Goal: Task Accomplishment & Management: Complete application form

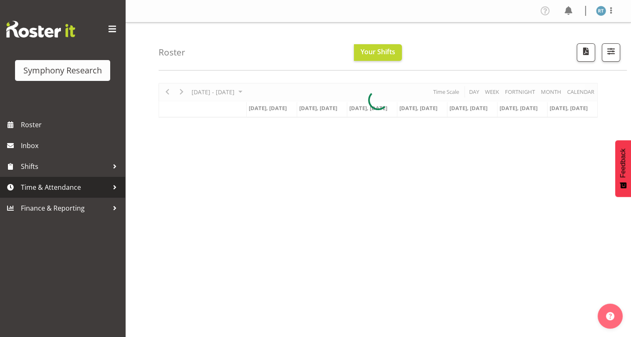
click at [67, 186] on span "Time & Attendance" at bounding box center [65, 187] width 88 height 13
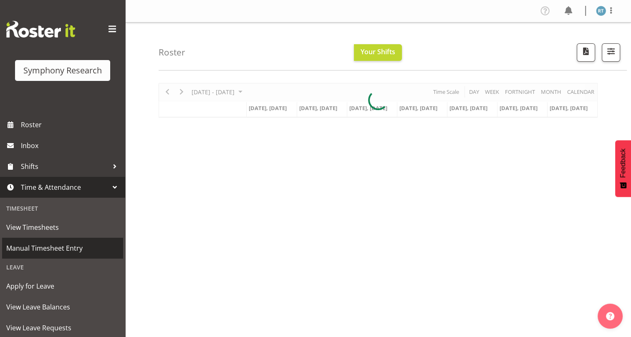
click at [63, 249] on span "Manual Timesheet Entry" at bounding box center [62, 248] width 113 height 13
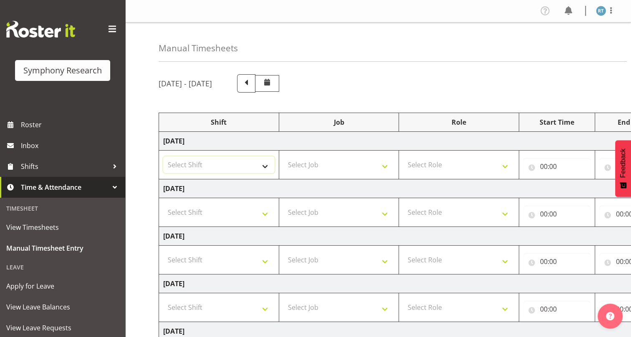
click at [223, 165] on select "Select Shift !!Weekend Residential (Roster IT Shift Label) *Business 9/10am ~ 4…" at bounding box center [218, 165] width 111 height 17
select select "26078"
click at [163, 157] on select "Select Shift !!Weekend Residential (Roster IT Shift Label) *Business 9/10am ~ 4…" at bounding box center [218, 165] width 111 height 17
click at [323, 167] on select "Select Job 550060 IF Admin 553492 World Poll Aus Wave 2 Main 2025 553493 World …" at bounding box center [338, 165] width 111 height 17
select select "10242"
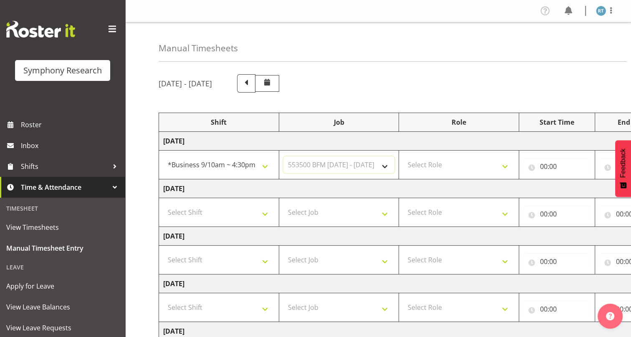
click at [283, 157] on select "Select Job 550060 IF Admin 553492 World Poll Aus Wave 2 Main 2025 553493 World …" at bounding box center [338, 165] width 111 height 17
click at [472, 166] on select "Select Role Briefing Interviewing Supervisor" at bounding box center [458, 165] width 111 height 17
select select "45"
click at [403, 157] on select "Select Role Briefing Interviewing Supervisor" at bounding box center [458, 165] width 111 height 17
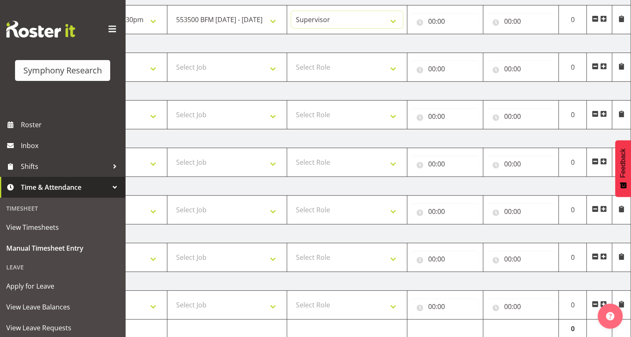
scroll to position [66, 0]
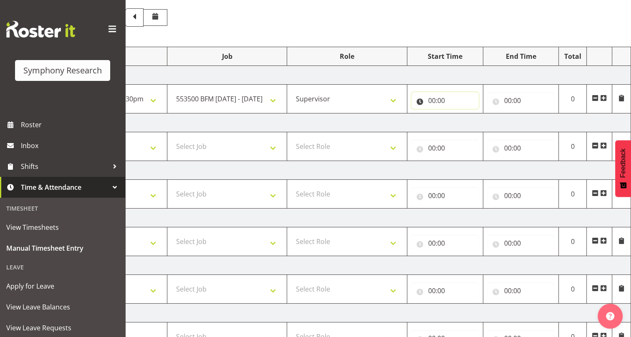
click at [424, 101] on input "00:00" at bounding box center [445, 100] width 67 height 17
click at [464, 119] on select "00 01 02 03 04 05 06 07 08 09 10 11 12 13 14 15 16 17 18 19 20 21 22 23" at bounding box center [468, 122] width 19 height 17
select select "10"
click at [459, 114] on select "00 01 02 03 04 05 06 07 08 09 10 11 12 13 14 15 16 17 18 19 20 21 22 23" at bounding box center [468, 122] width 19 height 17
type input "10:00"
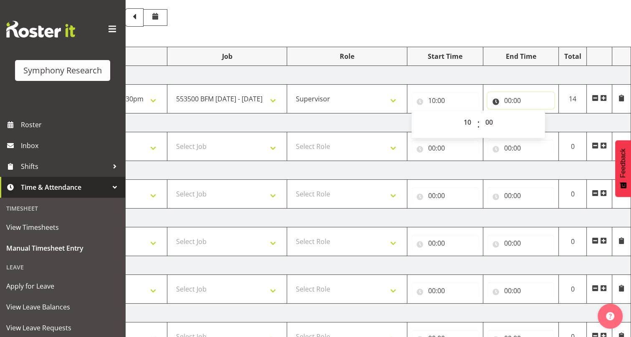
click at [498, 100] on input "00:00" at bounding box center [521, 100] width 67 height 17
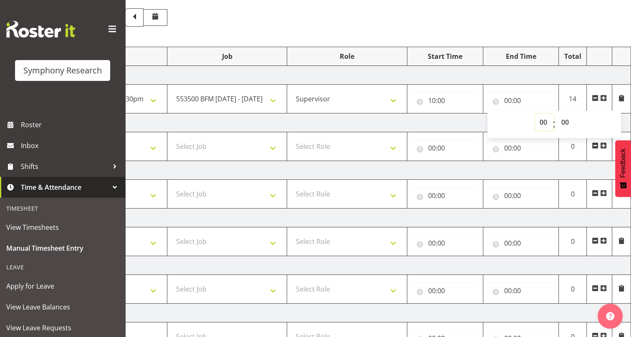
click at [542, 121] on select "00 01 02 03 04 05 06 07 08 09 10 11 12 13 14 15 16 17 18 19 20 21 22 23" at bounding box center [544, 122] width 19 height 17
select select "10"
click at [535, 114] on select "00 01 02 03 04 05 06 07 08 09 10 11 12 13 14 15 16 17 18 19 20 21 22 23" at bounding box center [544, 122] width 19 height 17
type input "10:00"
click at [568, 123] on select "00 01 02 03 04 05 06 07 08 09 10 11 12 13 14 15 16 17 18 19 20 21 22 23 24 25 2…" at bounding box center [566, 122] width 19 height 17
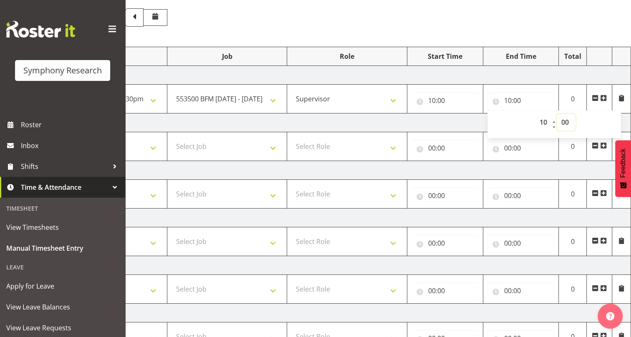
select select "20"
click at [557, 114] on select "00 01 02 03 04 05 06 07 08 09 10 11 12 13 14 15 16 17 18 19 20 21 22 23 24 25 2…" at bounding box center [566, 122] width 19 height 17
type input "10:20"
click at [443, 121] on td "[DATE]" at bounding box center [339, 123] width 584 height 19
drag, startPoint x: 456, startPoint y: 126, endPoint x: 500, endPoint y: 126, distance: 44.3
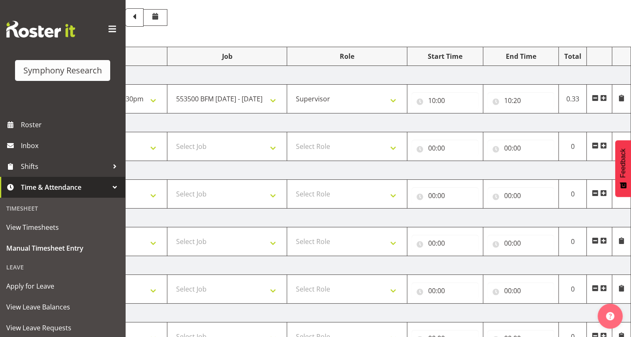
click at [507, 118] on td "[DATE]" at bounding box center [339, 123] width 584 height 19
click at [605, 96] on span at bounding box center [603, 98] width 7 height 7
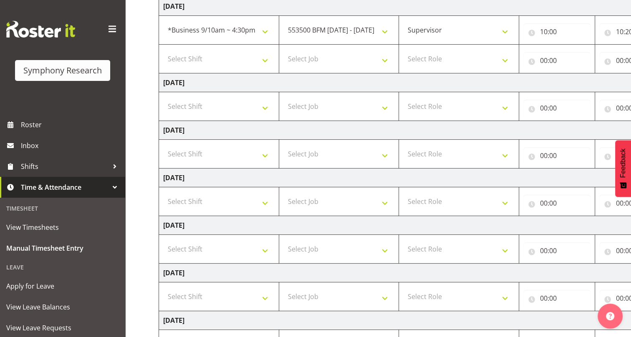
scroll to position [133, 0]
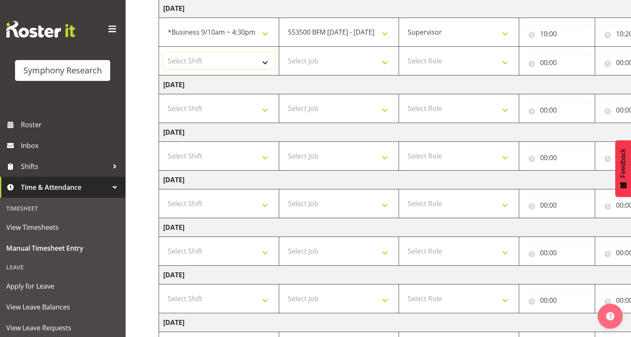
click at [220, 62] on select "Select Shift !!Weekend Residential (Roster IT Shift Label) *Business 9/10am ~ 4…" at bounding box center [218, 61] width 111 height 17
select select "26078"
click at [163, 53] on select "Select Shift !!Weekend Residential (Roster IT Shift Label) *Business 9/10am ~ 4…" at bounding box center [218, 61] width 111 height 17
click at [368, 53] on select "Select Job 550060 IF Admin 553492 World Poll Aus Wave 2 Main 2025 553493 World …" at bounding box center [338, 61] width 111 height 17
select select "743"
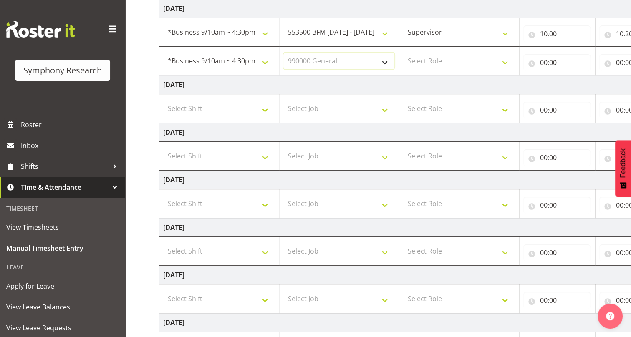
click at [283, 53] on select "Select Job 550060 IF Admin 553492 World Poll Aus Wave 2 Main 2025 553493 World …" at bounding box center [338, 61] width 111 height 17
click at [461, 60] on select "Select Role Briefing Interviewing Supervisor" at bounding box center [458, 61] width 111 height 17
select select "45"
click at [403, 53] on select "Select Role Briefing Interviewing Supervisor" at bounding box center [458, 61] width 111 height 17
click at [531, 61] on input "00:00" at bounding box center [557, 62] width 67 height 17
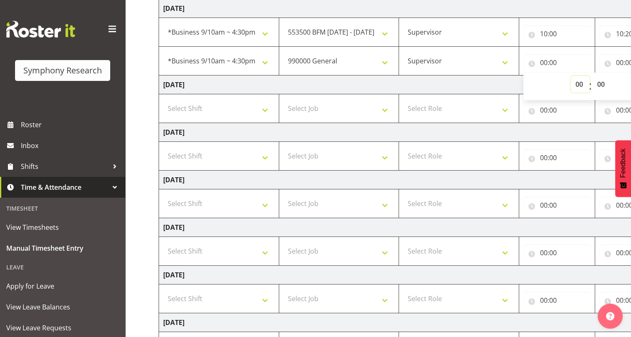
click at [580, 82] on select "00 01 02 03 04 05 06 07 08 09 10 11 12 13 14 15 16 17 18 19 20 21 22 23" at bounding box center [580, 84] width 19 height 17
select select "10"
click at [571, 76] on select "00 01 02 03 04 05 06 07 08 09 10 11 12 13 14 15 16 17 18 19 20 21 22 23" at bounding box center [580, 84] width 19 height 17
type input "10:00"
click at [601, 86] on select "00 01 02 03 04 05 06 07 08 09 10 11 12 13 14 15 16 17 18 19 20 21 22 23 24 25 2…" at bounding box center [602, 84] width 19 height 17
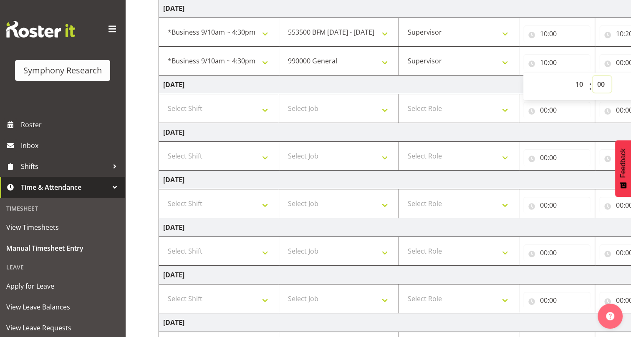
select select "20"
click at [593, 76] on select "00 01 02 03 04 05 06 07 08 09 10 11 12 13 14 15 16 17 18 19 20 21 22 23 24 25 2…" at bounding box center [602, 84] width 19 height 17
type input "10:20"
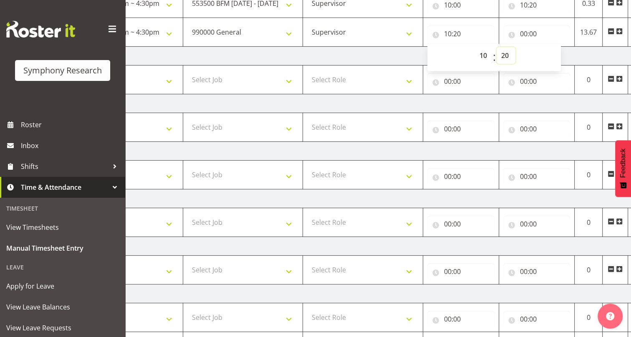
scroll to position [95, 0]
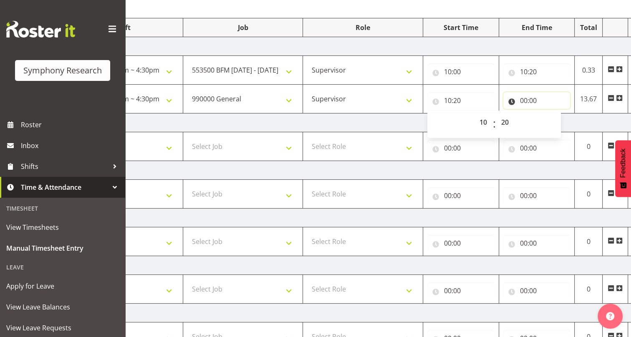
click at [509, 99] on input "00:00" at bounding box center [536, 100] width 67 height 17
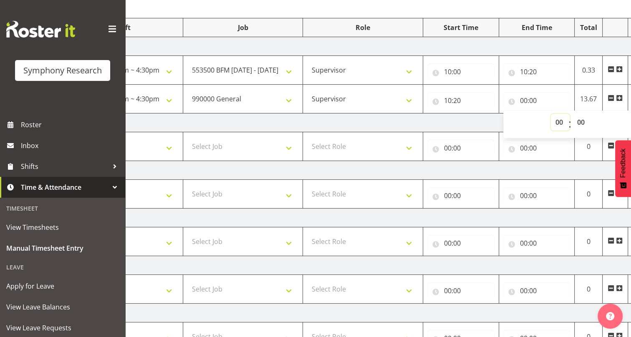
click at [557, 121] on select "00 01 02 03 04 05 06 07 08 09 10 11 12 13 14 15 16 17 18 19 20 21 22 23" at bounding box center [560, 122] width 19 height 17
select select "10"
click at [551, 114] on select "00 01 02 03 04 05 06 07 08 09 10 11 12 13 14 15 16 17 18 19 20 21 22 23" at bounding box center [560, 122] width 19 height 17
type input "10:00"
click at [580, 121] on select "00 01 02 03 04 05 06 07 08 09 10 11 12 13 14 15 16 17 18 19 20 21 22 23 24 25 2…" at bounding box center [582, 122] width 19 height 17
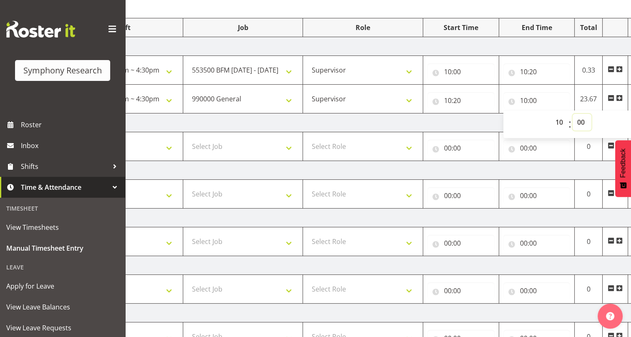
select select "50"
click at [573, 114] on select "00 01 02 03 04 05 06 07 08 09 10 11 12 13 14 15 16 17 18 19 20 21 22 23 24 25 2…" at bounding box center [582, 122] width 19 height 17
type input "10:50"
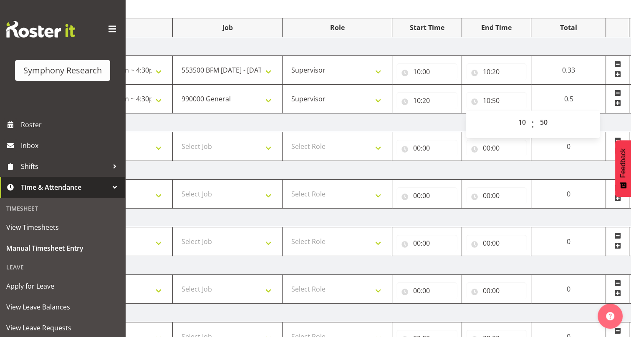
drag, startPoint x: 417, startPoint y: 121, endPoint x: 417, endPoint y: 126, distance: 4.6
click at [417, 121] on td "[DATE]" at bounding box center [355, 123] width 584 height 19
click at [617, 104] on span at bounding box center [618, 103] width 7 height 7
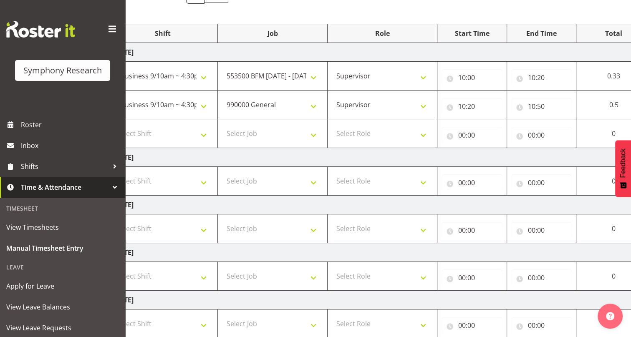
scroll to position [86, 0]
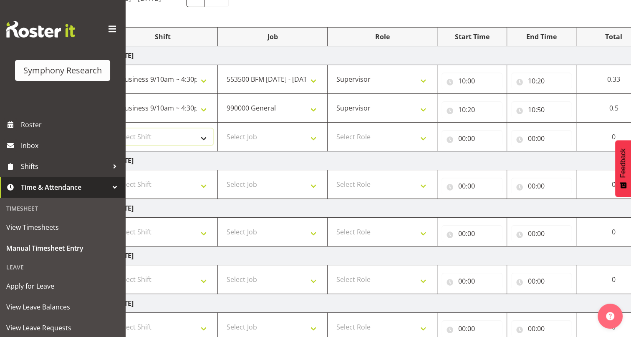
click at [180, 133] on select "Select Shift !!Weekend Residential (Roster IT Shift Label) *Business 9/10am ~ 4…" at bounding box center [162, 137] width 101 height 17
select select "26078"
click at [112, 129] on select "Select Shift !!Weekend Residential (Roster IT Shift Label) *Business 9/10am ~ 4…" at bounding box center [162, 137] width 101 height 17
click at [269, 133] on select "Select Job 550060 IF Admin 553492 World Poll Aus Wave 2 Main 2025 553493 World …" at bounding box center [272, 137] width 101 height 17
select select "10587"
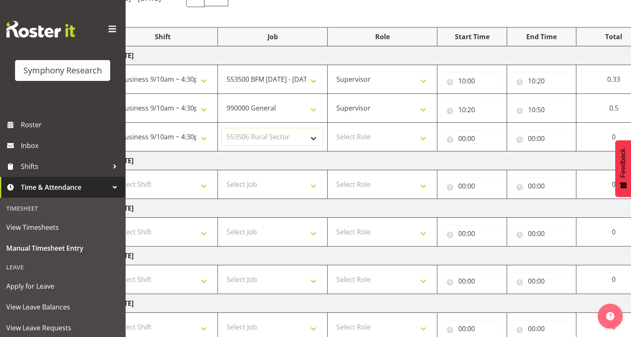
click at [222, 129] on select "Select Job 550060 IF Admin 553492 World Poll Aus Wave 2 Main 2025 553493 World …" at bounding box center [272, 137] width 101 height 17
click at [359, 134] on select "Select Role Briefing Interviewing Supervisor" at bounding box center [382, 137] width 101 height 17
select select "45"
click at [332, 129] on select "Select Role Briefing Interviewing Supervisor" at bounding box center [382, 137] width 101 height 17
click at [448, 138] on input "00:00" at bounding box center [472, 138] width 61 height 17
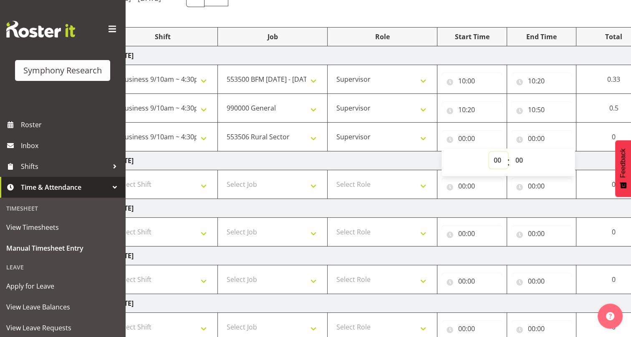
click at [498, 159] on select "00 01 02 03 04 05 06 07 08 09 10 11 12 13 14 15 16 17 18 19 20 21 22 23" at bounding box center [498, 160] width 19 height 17
select select "10"
click at [489, 152] on select "00 01 02 03 04 05 06 07 08 09 10 11 12 13 14 15 16 17 18 19 20 21 22 23" at bounding box center [498, 160] width 19 height 17
type input "10:00"
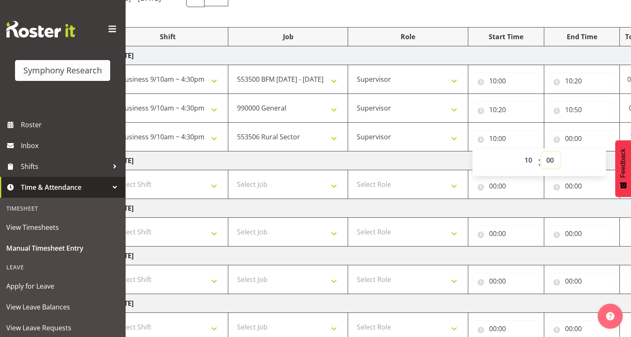
click at [553, 159] on select "00 01 02 03 04 05 06 07 08 09 10 11 12 13 14 15 16 17 18 19 20 21 22 23 24 25 2…" at bounding box center [551, 160] width 19 height 17
select select "50"
click at [542, 152] on select "00 01 02 03 04 05 06 07 08 09 10 11 12 13 14 15 16 17 18 19 20 21 22 23 24 25 2…" at bounding box center [551, 160] width 19 height 17
type input "10:50"
click at [413, 162] on td "[DATE]" at bounding box center [400, 161] width 584 height 19
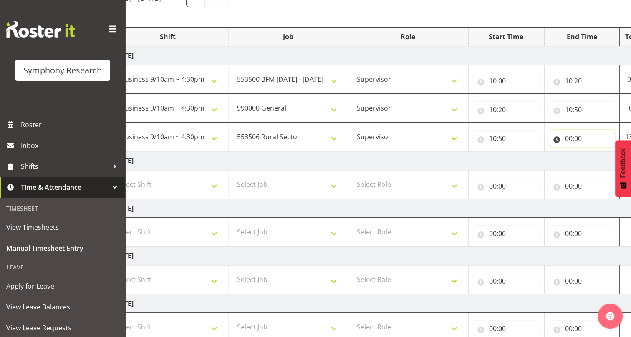
click at [557, 138] on input "00:00" at bounding box center [582, 138] width 67 height 17
click at [520, 159] on td "[DATE]" at bounding box center [400, 161] width 584 height 19
click at [559, 139] on input "00:00" at bounding box center [582, 138] width 67 height 17
click at [601, 160] on select "00 01 02 03 04 05 06 07 08 09 10 11 12 13 14 15 16 17 18 19 20 21 22 23" at bounding box center [605, 160] width 19 height 17
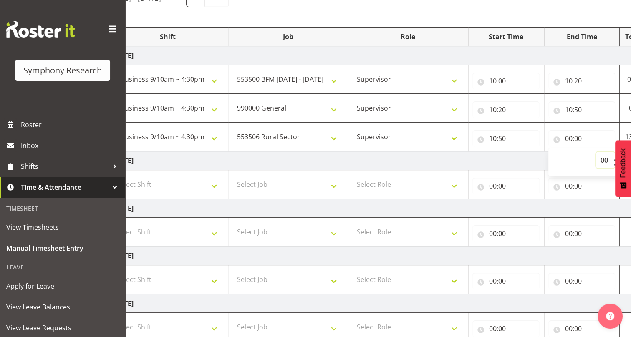
select select "13"
click at [596, 152] on select "00 01 02 03 04 05 06 07 08 09 10 11 12 13 14 15 16 17 18 19 20 21 22 23" at bounding box center [605, 160] width 19 height 17
type input "13:00"
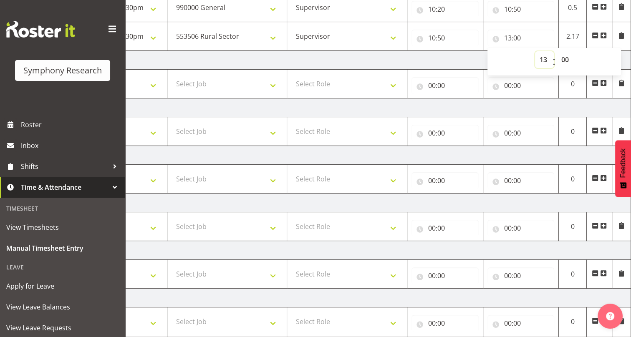
scroll to position [124, 0]
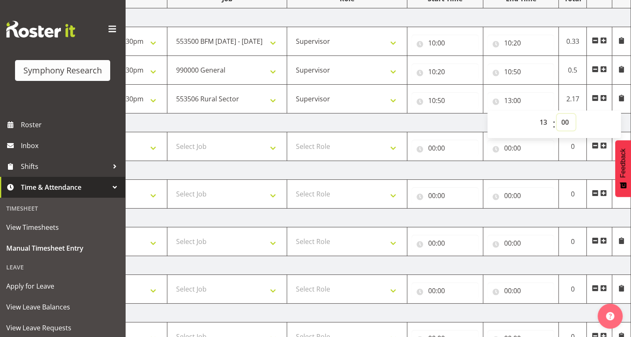
click at [569, 122] on select "00 01 02 03 04 05 06 07 08 09 10 11 12 13 14 15 16 17 18 19 20 21 22 23 24 25 2…" at bounding box center [566, 122] width 19 height 17
select select "30"
click at [557, 114] on select "00 01 02 03 04 05 06 07 08 09 10 11 12 13 14 15 16 17 18 19 20 21 22 23 24 25 2…" at bounding box center [566, 122] width 19 height 17
type input "13:30"
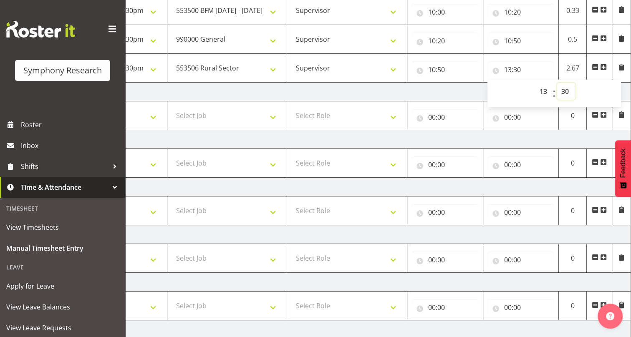
scroll to position [238, 0]
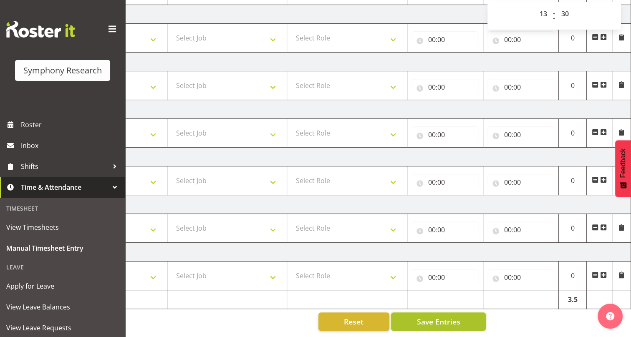
click at [435, 316] on span "Save Entries" at bounding box center [438, 321] width 43 height 11
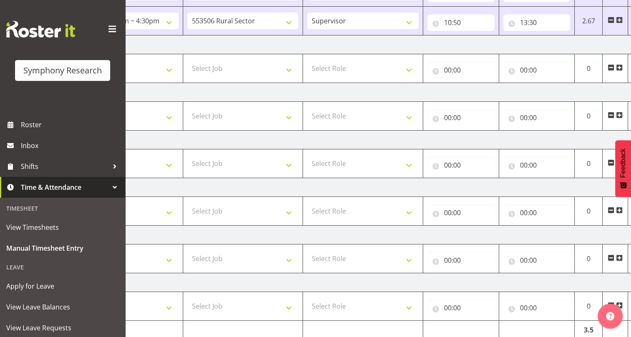
scroll to position [124, 0]
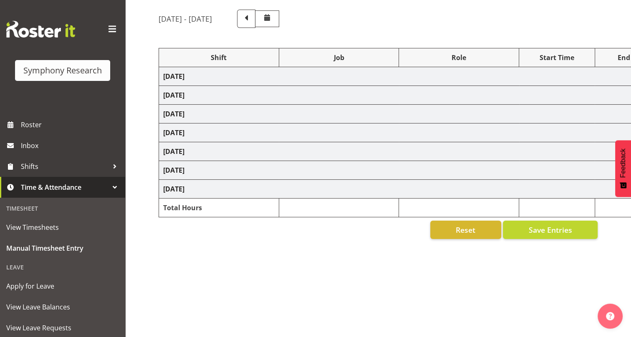
select select "26078"
select select "10242"
select select "45"
select select "26078"
select select "743"
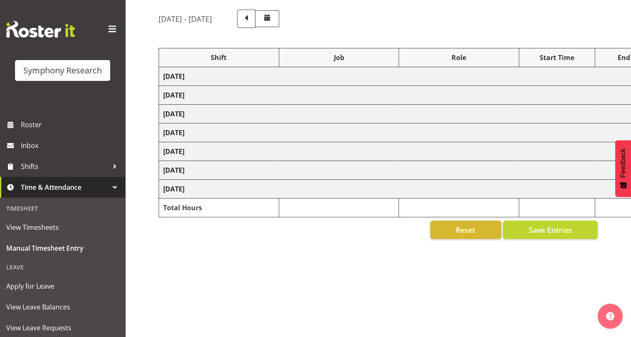
select select "45"
select select "26078"
select select "10587"
select select "45"
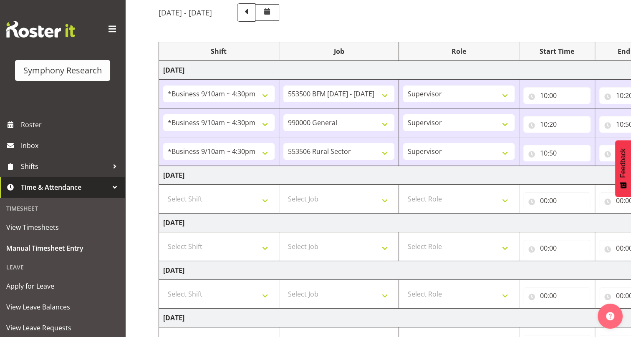
scroll to position [71, 0]
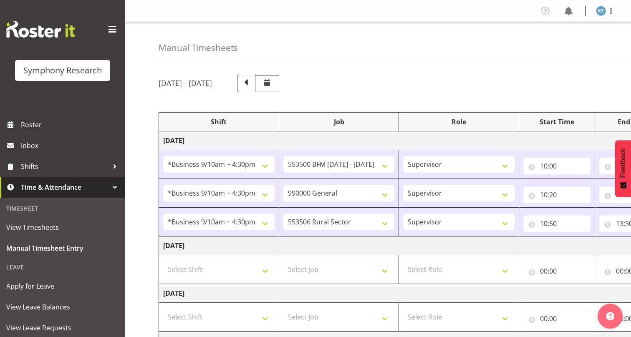
select select "26078"
select select "10242"
select select "45"
select select "26078"
select select "743"
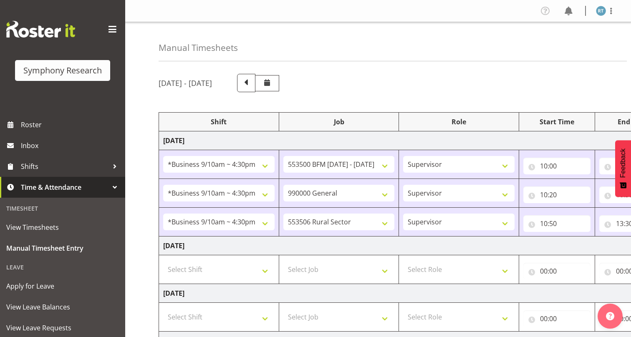
select select "45"
select select "26078"
select select "10587"
select select "45"
